Goal: Find specific page/section: Find specific page/section

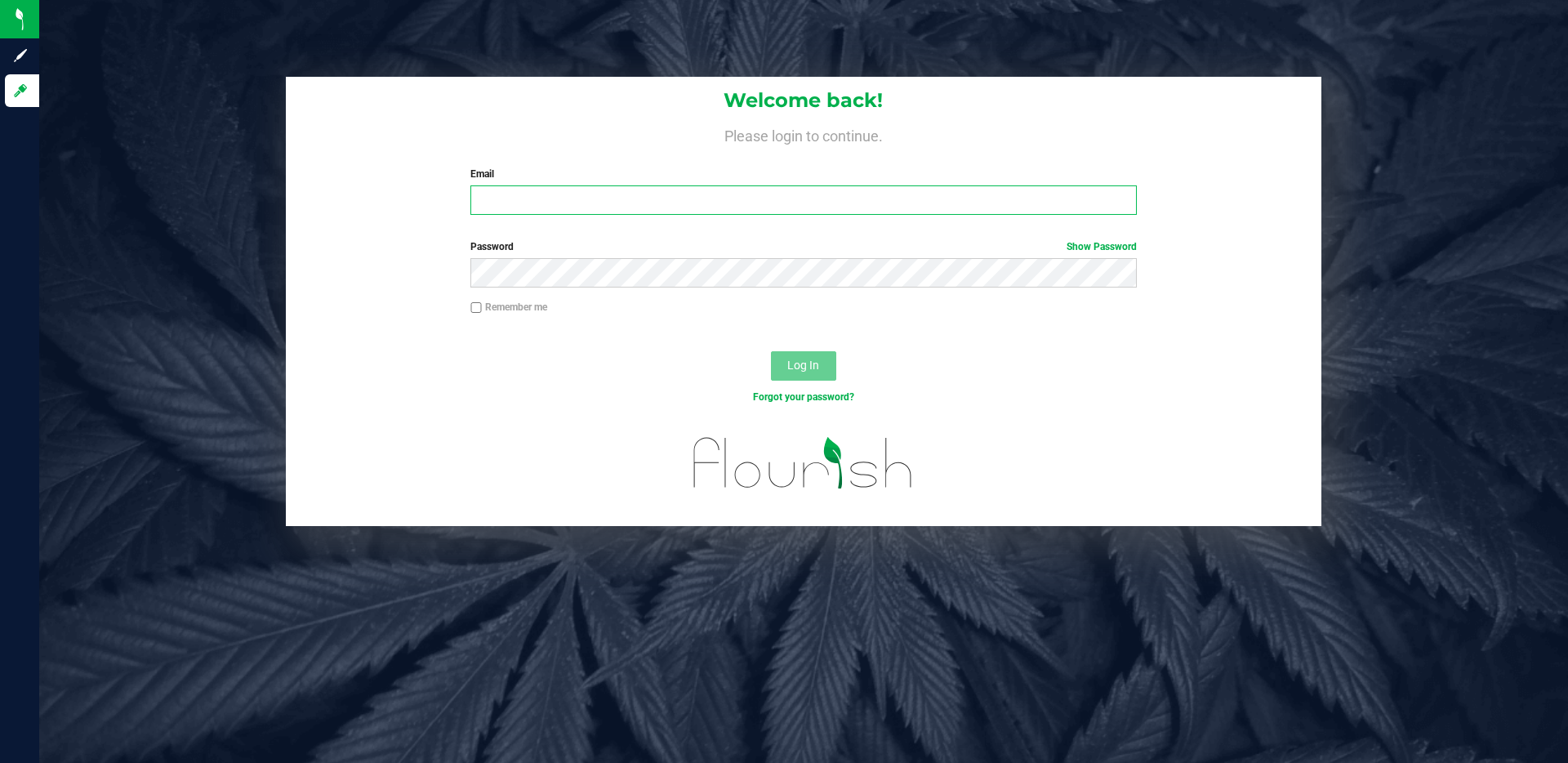
type input "[EMAIL_ADDRESS][DOMAIN_NAME]"
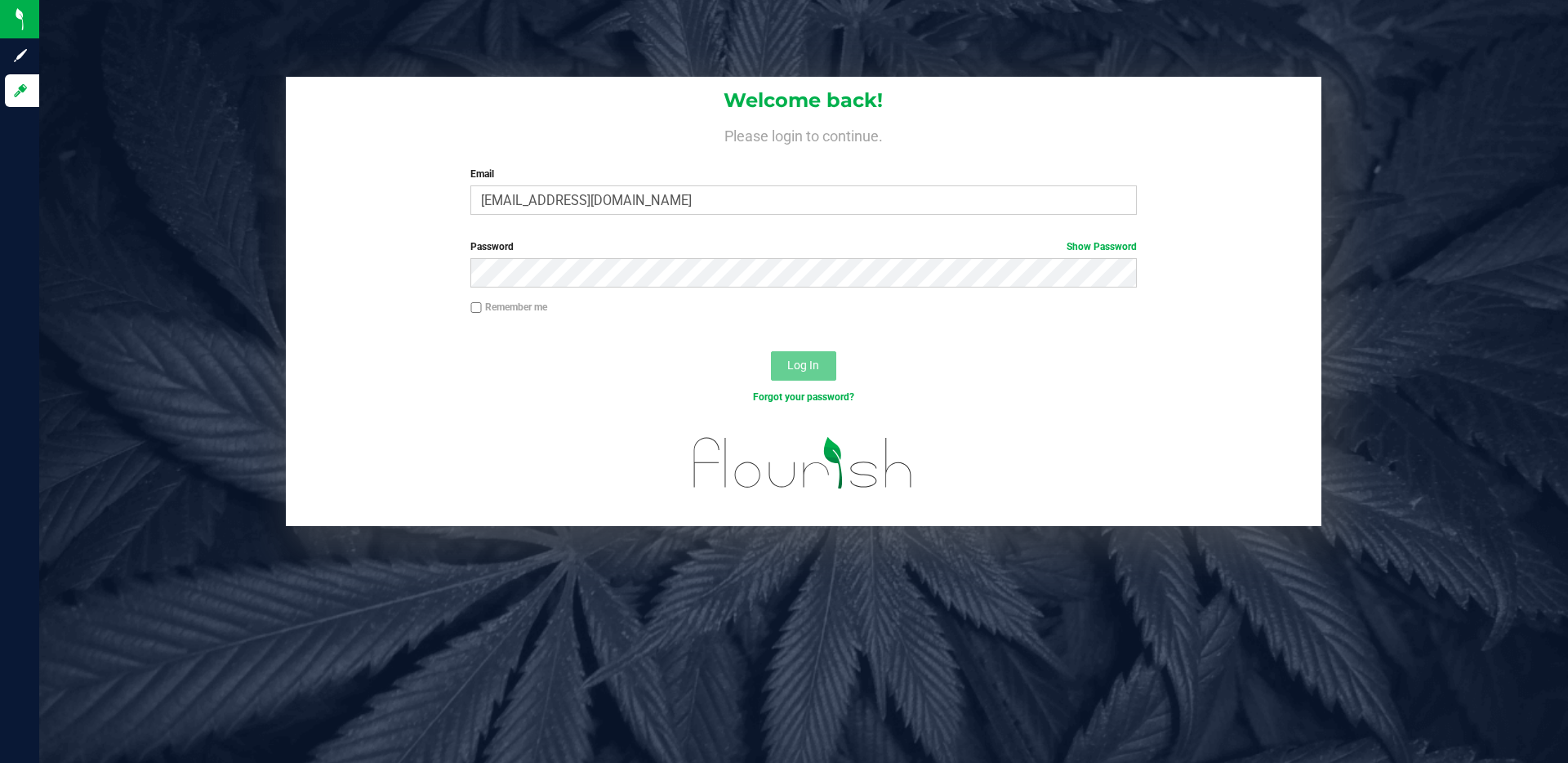
click at [728, 357] on div "Log In" at bounding box center [803, 371] width 1036 height 55
click at [784, 362] on button "Log In" at bounding box center [804, 366] width 66 height 30
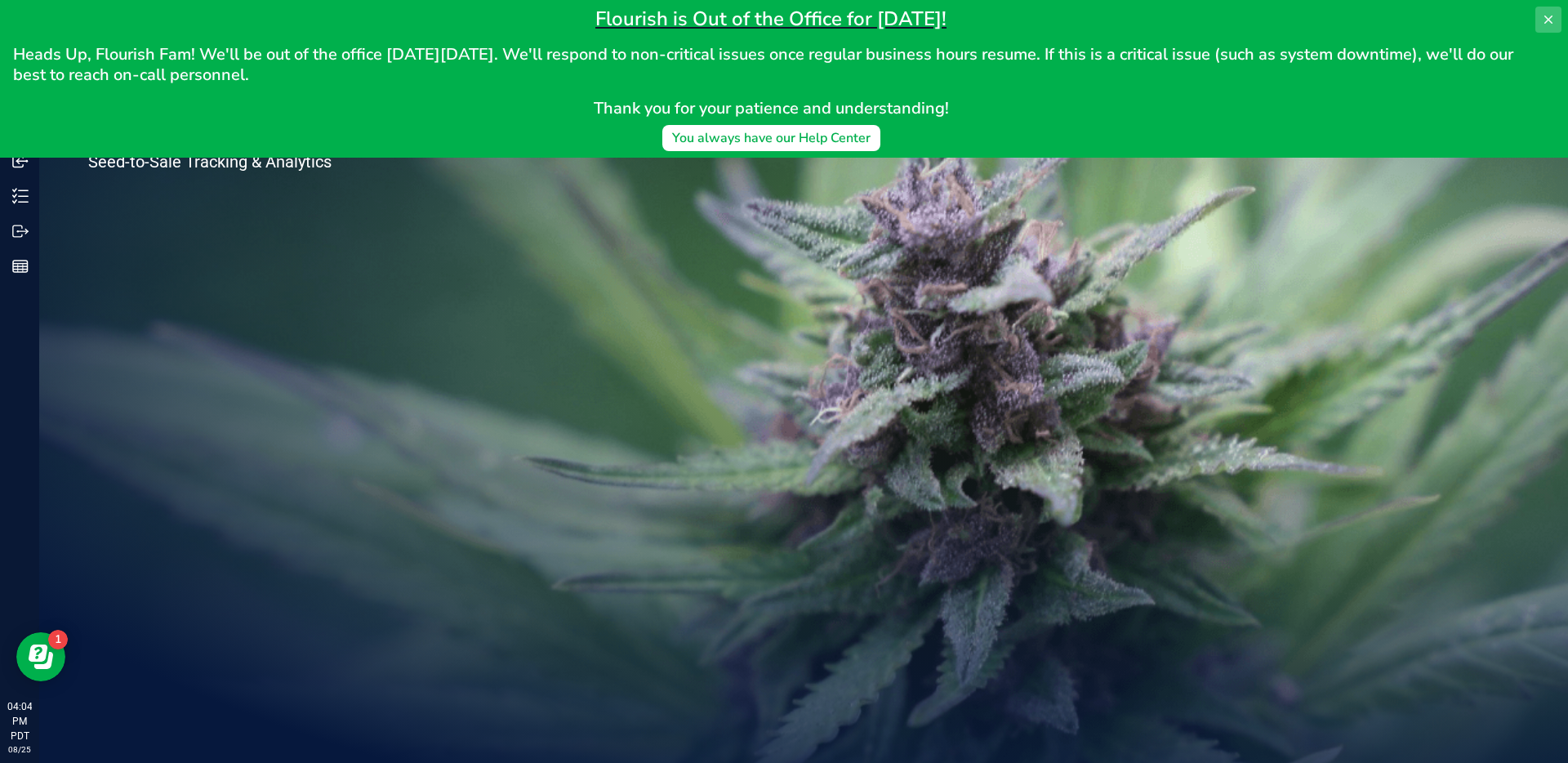
click at [1544, 19] on icon at bounding box center [1549, 20] width 13 height 13
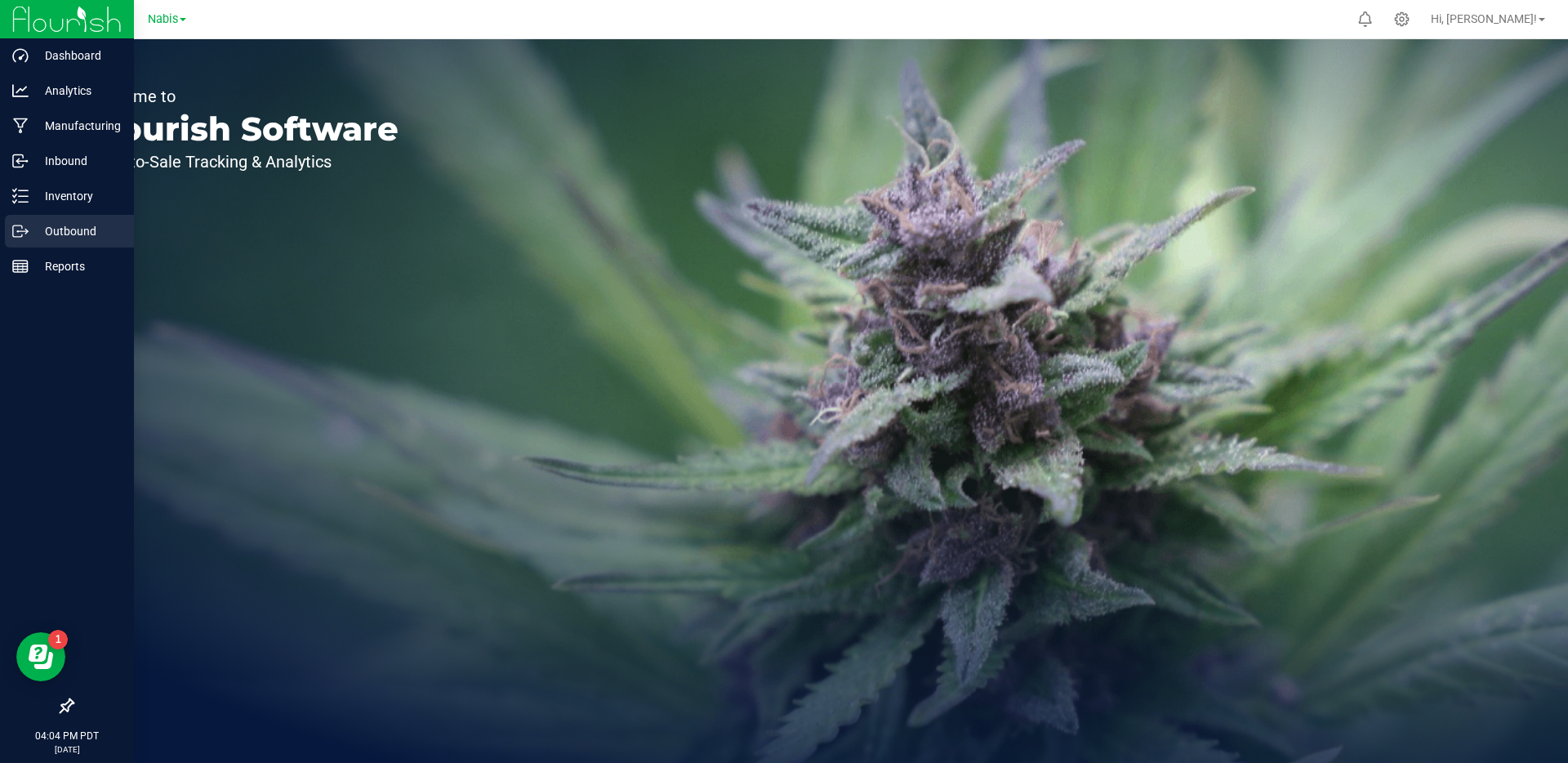
click at [43, 237] on p "Outbound" at bounding box center [78, 231] width 98 height 19
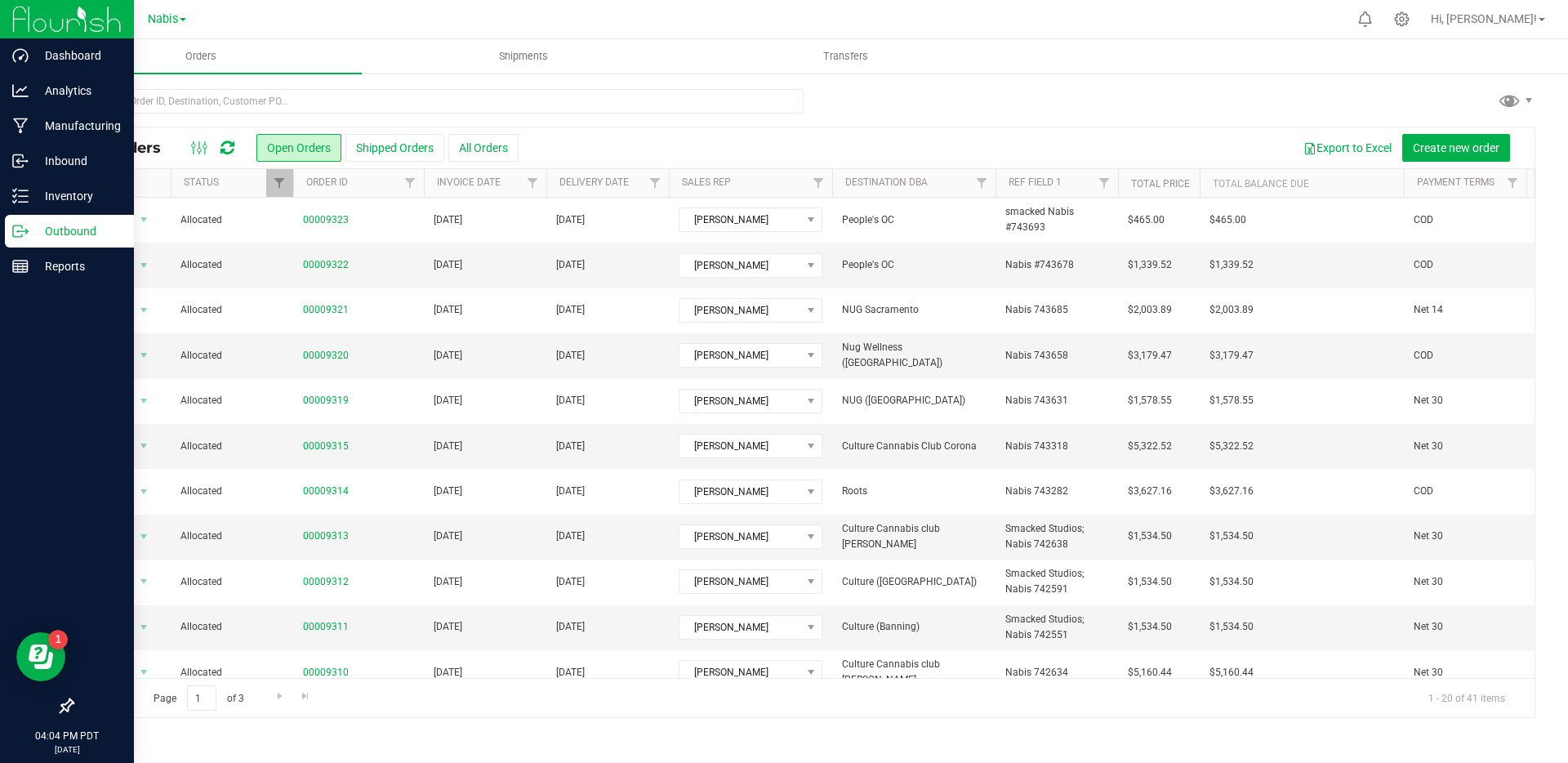
click at [67, 701] on icon at bounding box center [67, 706] width 16 height 16
click at [59, 707] on input "checkbox" at bounding box center [59, 707] width 0 height 0
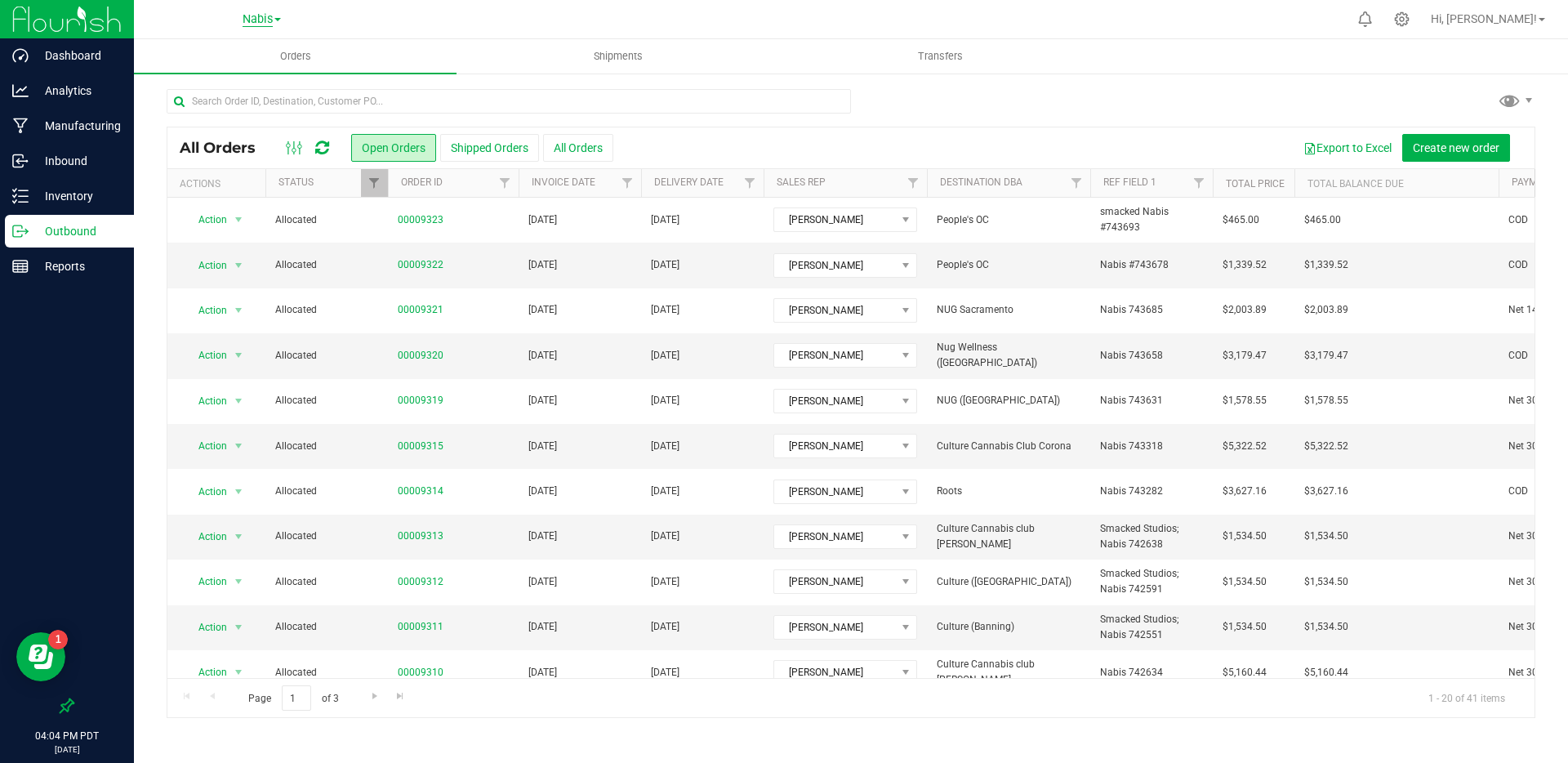
click at [257, 19] on span "Nabis" at bounding box center [258, 19] width 30 height 14
click at [265, 52] on link "MSR Supply" at bounding box center [261, 57] width 238 height 22
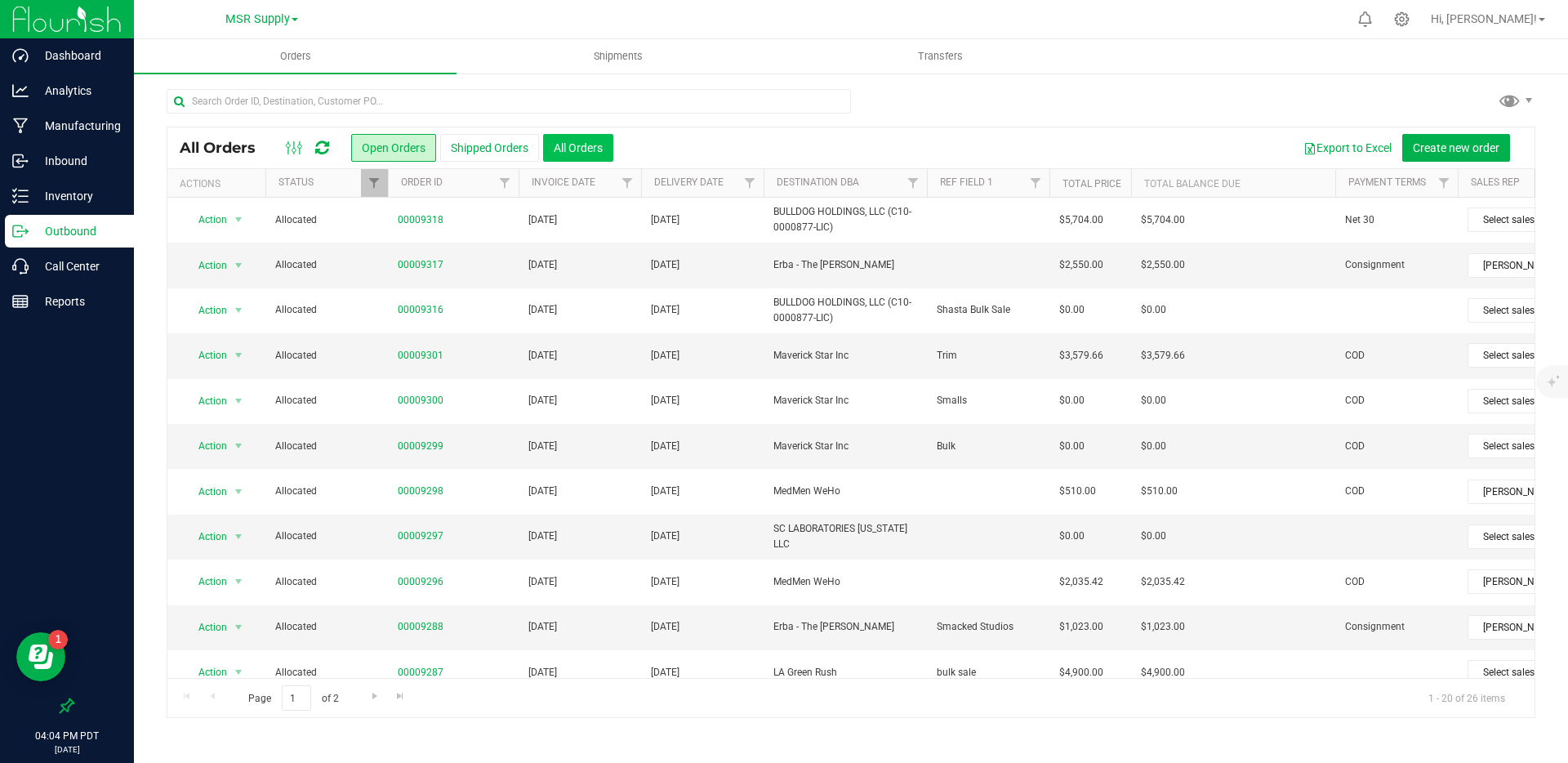
click at [565, 146] on button "All Orders" at bounding box center [577, 148] width 70 height 28
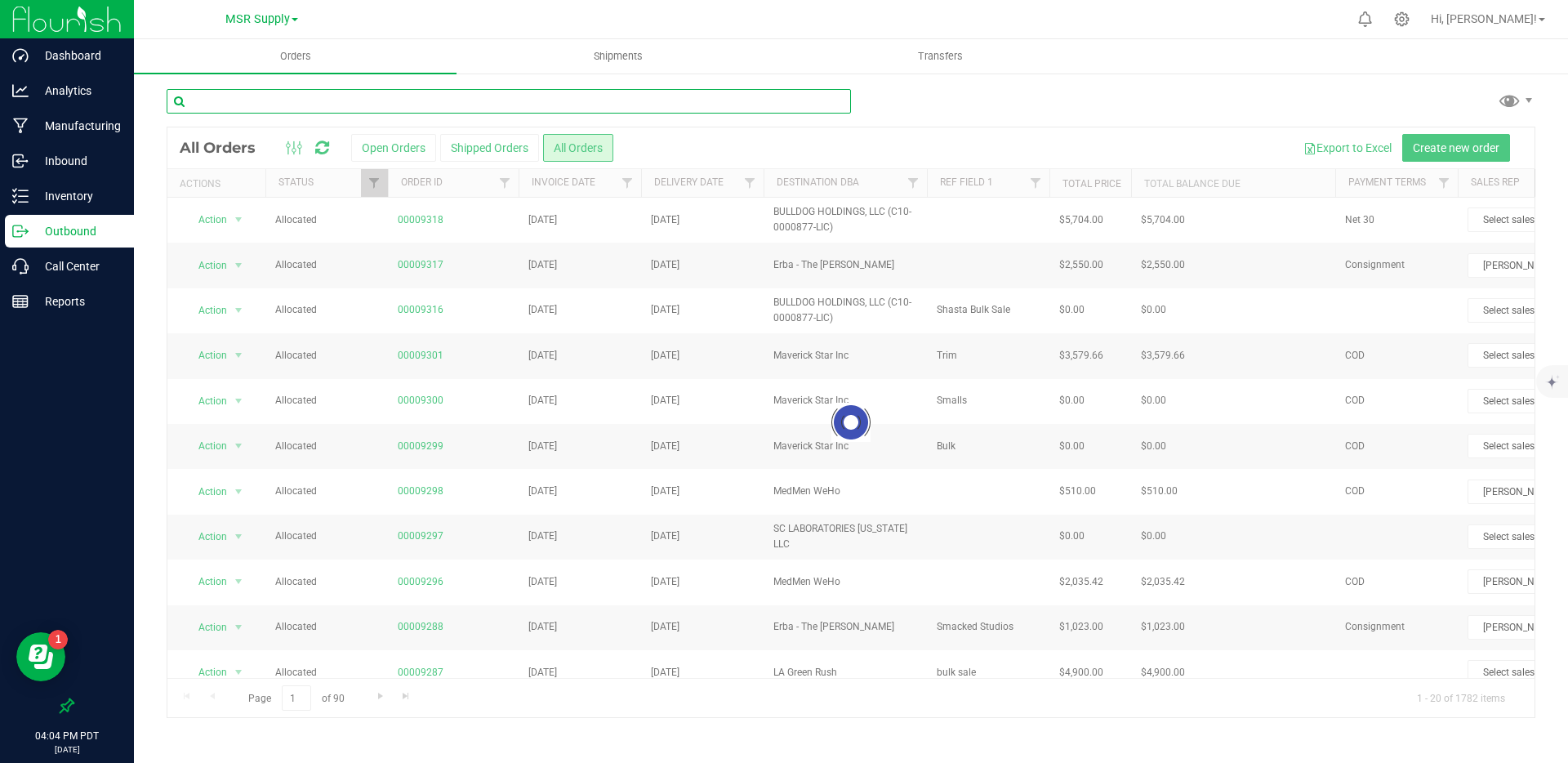
click at [479, 105] on input "text" at bounding box center [509, 101] width 684 height 24
